Goal: Information Seeking & Learning: Find specific fact

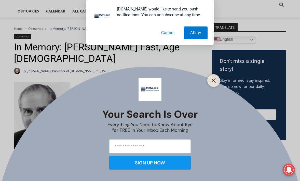
scroll to position [130, 0]
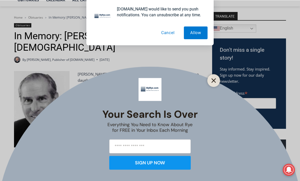
click at [211, 79] on button "Close" at bounding box center [213, 80] width 7 height 7
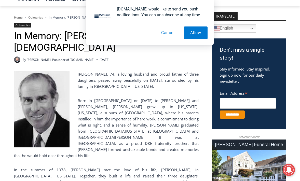
click at [168, 34] on button "Cancel" at bounding box center [168, 32] width 26 height 13
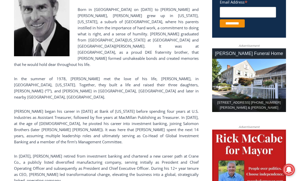
scroll to position [144, 0]
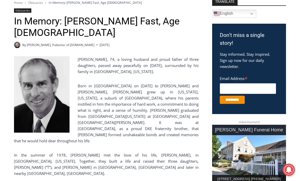
click at [144, 83] on p "Born in [GEOGRAPHIC_DATA] on [DATE] to [PERSON_NAME] and [PERSON_NAME], [PERSON…" at bounding box center [106, 113] width 184 height 61
copy p "[PERSON_NAME]"
drag, startPoint x: 160, startPoint y: 75, endPoint x: 180, endPoint y: 77, distance: 20.7
click at [180, 83] on p "Born in [GEOGRAPHIC_DATA] on [DATE] to [PERSON_NAME] and [PERSON_NAME], [PERSON…" at bounding box center [106, 113] width 184 height 61
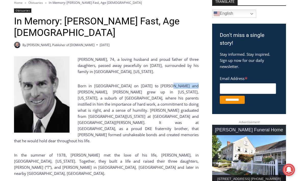
copy p "[PERSON_NAME]"
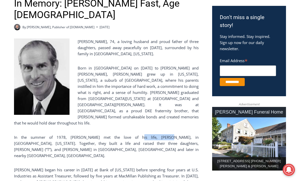
drag, startPoint x: 144, startPoint y: 116, endPoint x: 117, endPoint y: 115, distance: 26.7
click at [117, 134] on p "In the summer of 1978, [PERSON_NAME] met the love of his life, [PERSON_NAME], i…" at bounding box center [106, 146] width 184 height 24
copy p "[PERSON_NAME]"
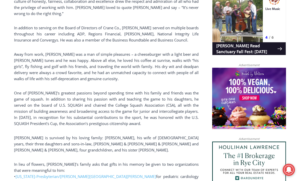
scroll to position [435, 0]
